Goal: Transaction & Acquisition: Purchase product/service

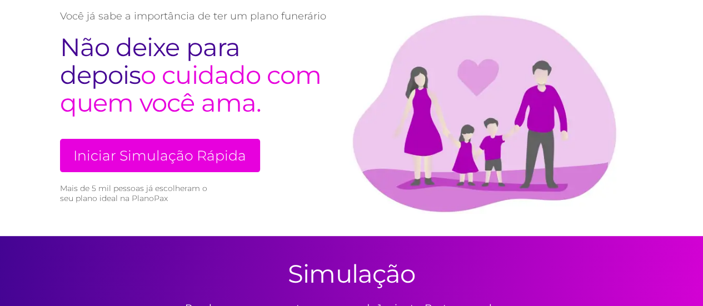
scroll to position [89, 0]
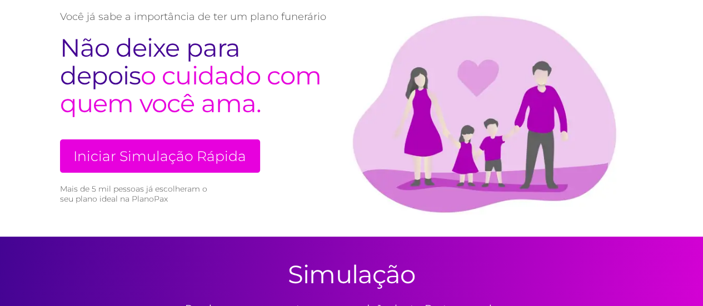
click at [172, 164] on link "Iniciar Simulação Rápida" at bounding box center [160, 155] width 200 height 33
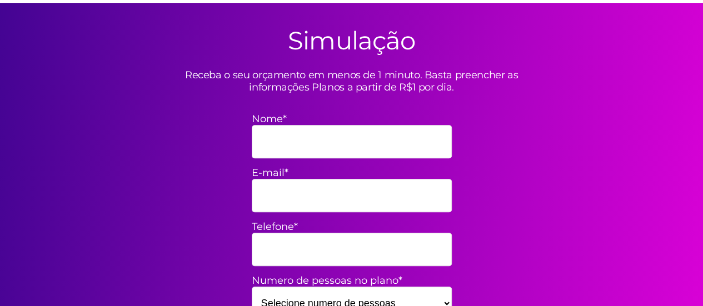
scroll to position [326, 0]
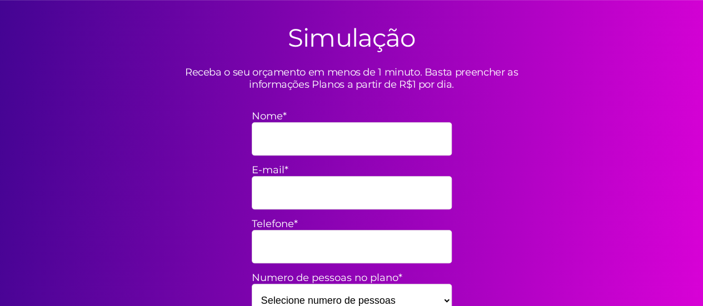
click at [501, 133] on div "Simulação Receba o seu orçamento em menos de 1 minuto. Basta preencher as infor…" at bounding box center [352, 195] width 600 height 390
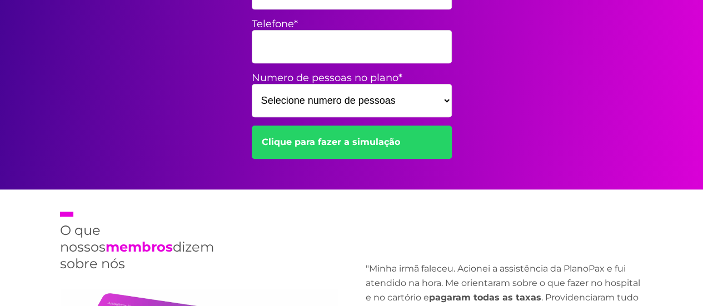
scroll to position [481, 0]
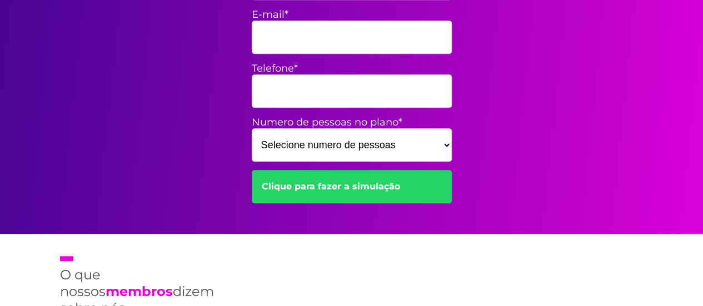
click at [401, 148] on select "Selecione numero de pessoas 1 2 3 4 5 6 7 8 9 10 11 12 13 14 15" at bounding box center [352, 144] width 200 height 33
select select "1"
click at [252, 128] on select "Selecione numero de pessoas 1 2 3 4 5 6 7 8 9 10 11 12 13 14 15" at bounding box center [352, 144] width 200 height 33
click at [557, 165] on div "Simulação Receba o seu orçamento em menos de 1 minuto. Basta preencher as infor…" at bounding box center [352, 39] width 600 height 390
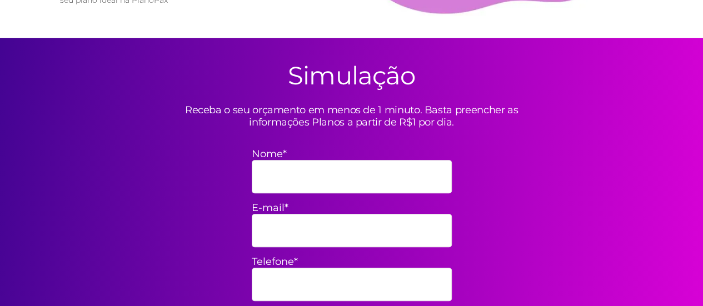
scroll to position [289, 0]
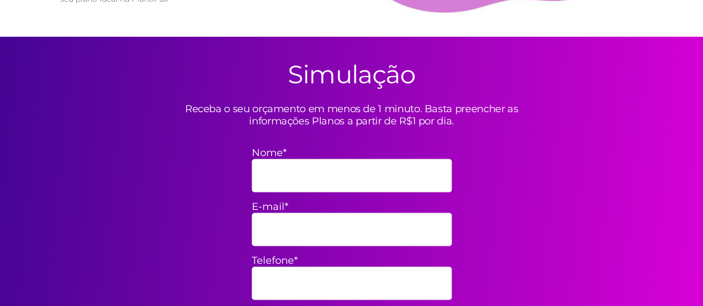
click at [323, 182] on input "Nome*" at bounding box center [352, 175] width 200 height 33
type input "emyli stockmann"
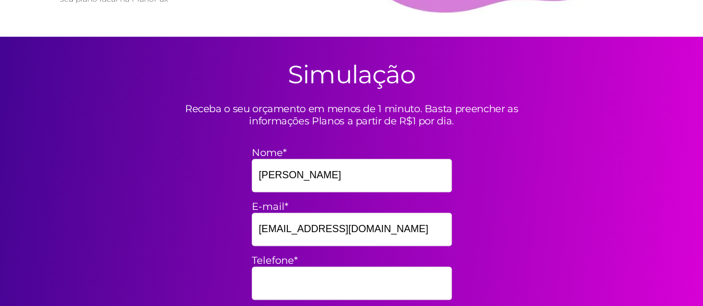
type input "mylis@hotmail.com"
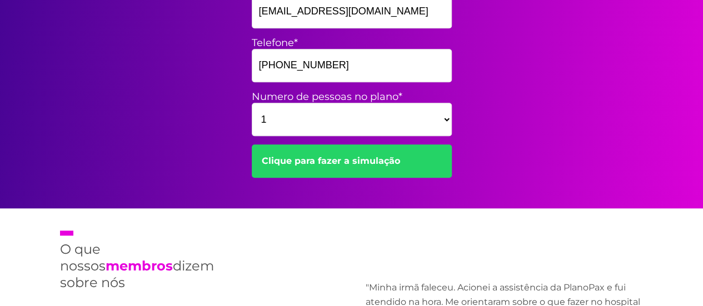
scroll to position [511, 0]
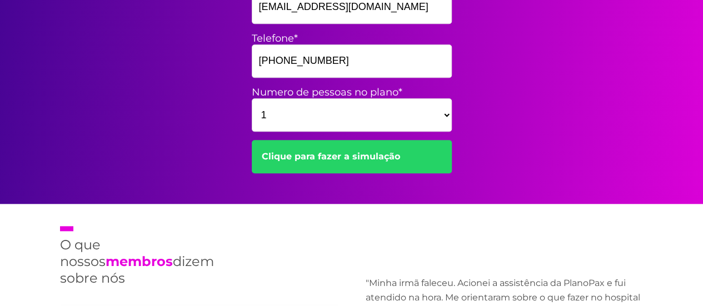
type input "+573156160768"
click at [355, 162] on link "Clique para fazer a simulação" at bounding box center [352, 156] width 200 height 33
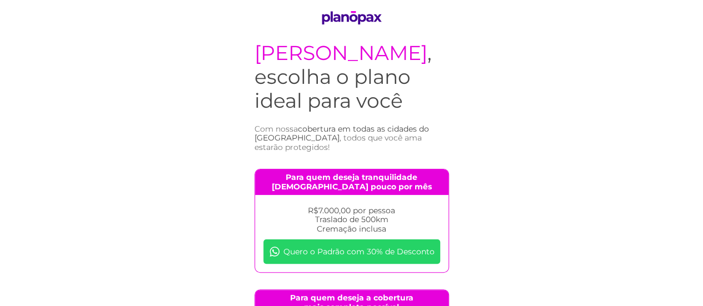
click at [521, 167] on body "emyli stockmann , escolha o plano ideal para você Com nossa cobertura em todas …" at bounding box center [351, 299] width 703 height 598
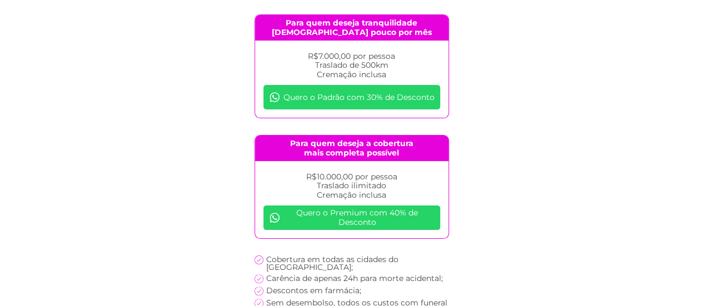
scroll to position [156, 0]
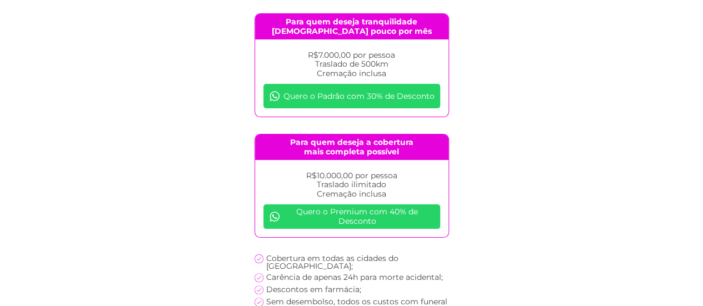
click at [331, 51] on p "R$7.000,00 por pessoa Traslado de 500km Cremação inclusa" at bounding box center [351, 65] width 177 height 28
drag, startPoint x: 331, startPoint y: 49, endPoint x: 398, endPoint y: 62, distance: 68.9
click at [398, 62] on p "R$7.000,00 por pessoa Traslado de 500km Cremação inclusa" at bounding box center [351, 65] width 177 height 28
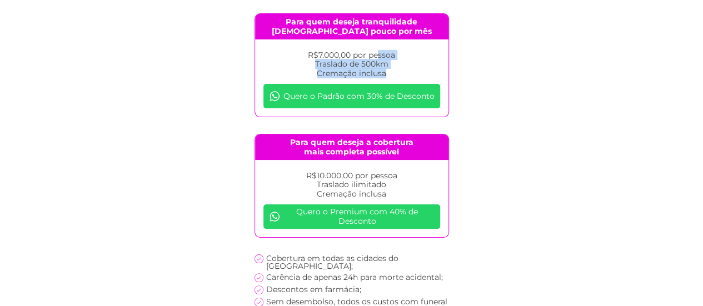
click at [398, 62] on p "R$7.000,00 por pessoa Traslado de 500km Cremação inclusa" at bounding box center [351, 65] width 177 height 28
drag, startPoint x: 398, startPoint y: 62, endPoint x: 396, endPoint y: 48, distance: 14.2
click at [396, 51] on p "R$7.000,00 por pessoa Traslado de 500km Cremação inclusa" at bounding box center [351, 65] width 177 height 28
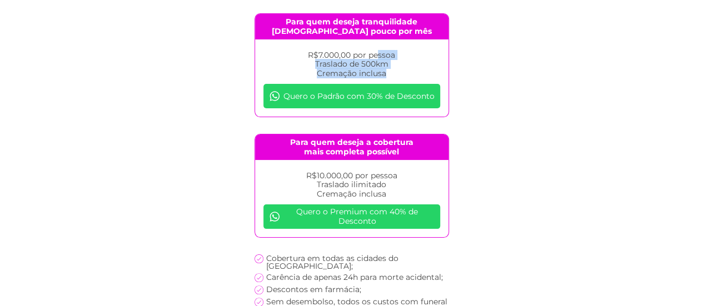
drag, startPoint x: 396, startPoint y: 48, endPoint x: 405, endPoint y: 64, distance: 19.2
click at [405, 64] on p "R$7.000,00 por pessoa Traslado de 500km Cremação inclusa" at bounding box center [351, 65] width 177 height 28
click at [513, 123] on body "emyli stockmann , escolha o plano ideal para você Com nossa cobertura em todas …" at bounding box center [351, 143] width 703 height 598
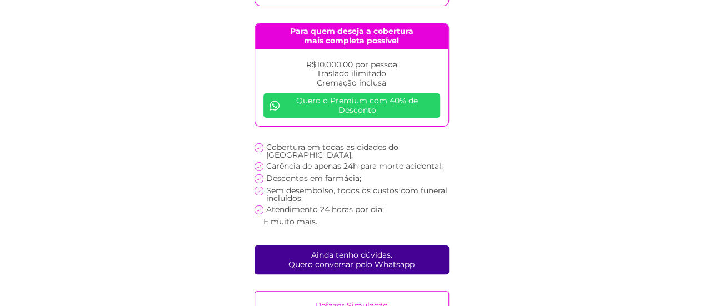
scroll to position [274, 0]
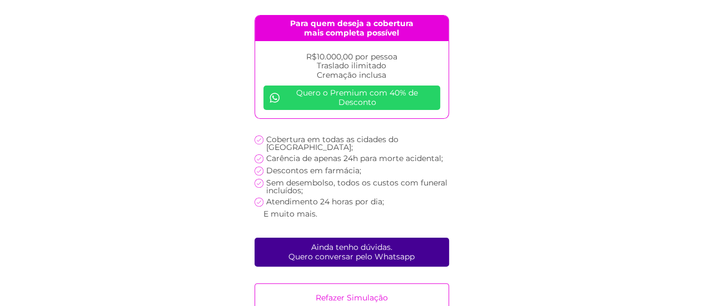
click at [322, 136] on p "Cobertura em todas as cidades do Brasil;" at bounding box center [357, 144] width 183 height 16
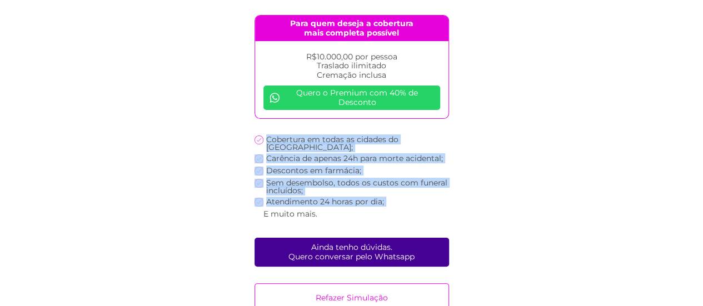
drag, startPoint x: 322, startPoint y: 131, endPoint x: 367, endPoint y: 187, distance: 71.9
click at [367, 187] on ul "Cobertura em todas as cidades do Brasil; Carência de apenas 24h para morte acid…" at bounding box center [351, 179] width 194 height 86
click at [367, 198] on p "Atendimento 24 horas por dia;" at bounding box center [325, 202] width 118 height 8
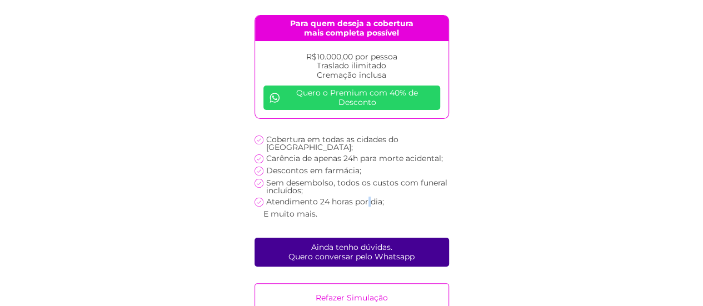
click at [367, 198] on p "Atendimento 24 horas por dia;" at bounding box center [325, 202] width 118 height 8
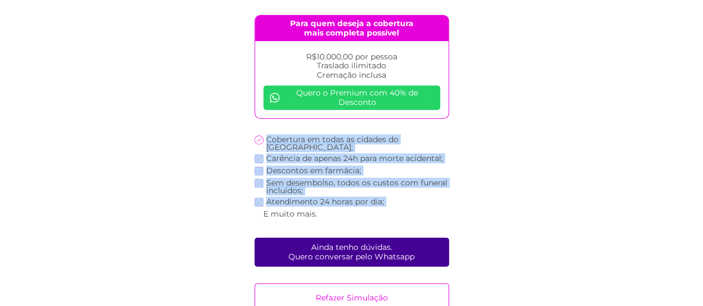
drag, startPoint x: 367, startPoint y: 187, endPoint x: 343, endPoint y: 118, distance: 72.9
click at [343, 118] on section "emyli stockmann , escolha o plano ideal para você Com nossa cobertura em todas …" at bounding box center [351, 25] width 217 height 598
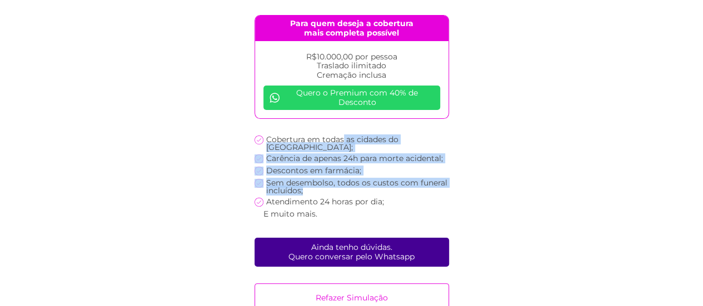
drag, startPoint x: 343, startPoint y: 118, endPoint x: 481, endPoint y: 174, distance: 149.0
click at [481, 174] on body "emyli stockmann , escolha o plano ideal para você Com nossa cobertura em todas …" at bounding box center [351, 25] width 703 height 598
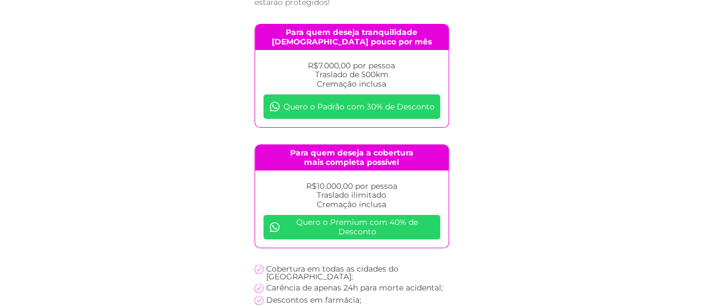
scroll to position [141, 0]
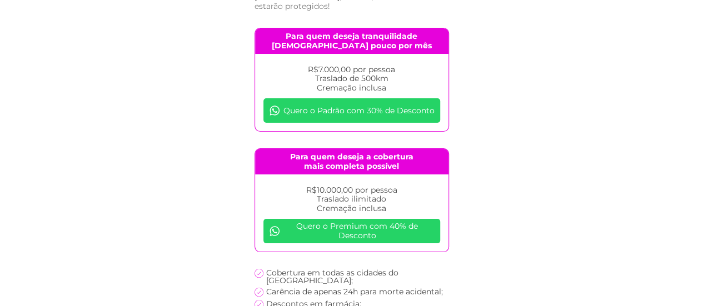
click at [344, 99] on link "Quero o Padrão com 30% de Desconto" at bounding box center [351, 110] width 177 height 24
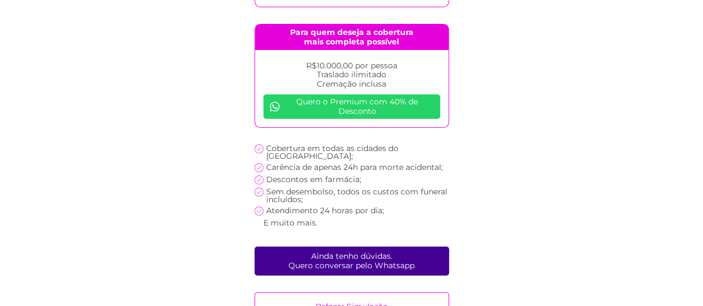
scroll to position [274, 0]
